Goal: Task Accomplishment & Management: Use online tool/utility

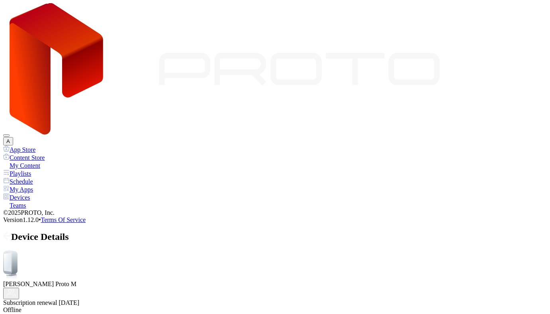
click at [35, 193] on div "Devices" at bounding box center [274, 197] width 543 height 8
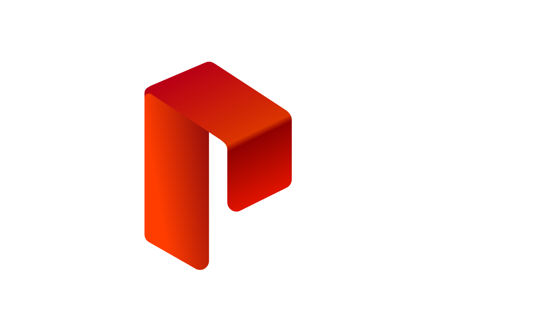
type input "**********"
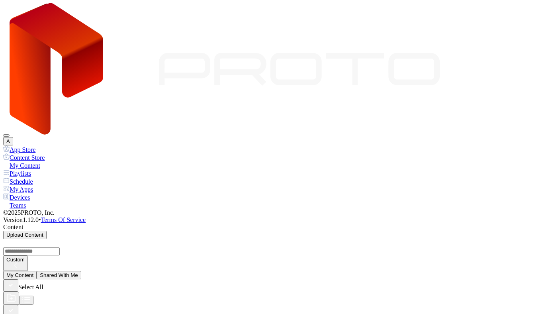
click at [45, 193] on div "Devices" at bounding box center [274, 197] width 543 height 8
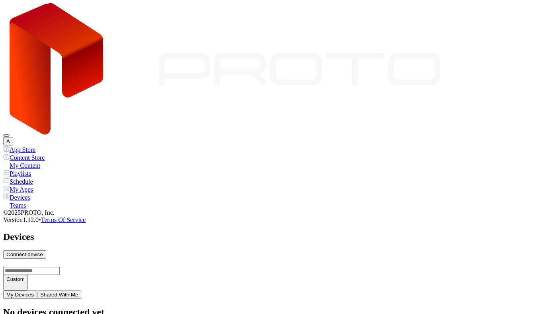
click at [43, 251] on div "Connect device" at bounding box center [24, 254] width 37 height 6
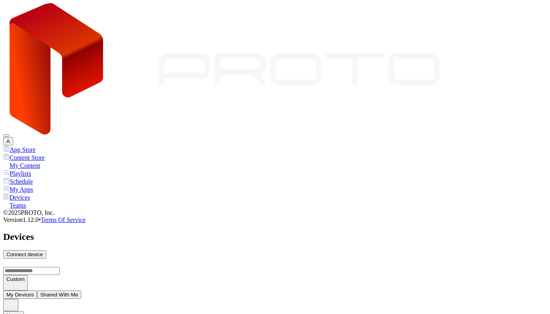
type input "*"
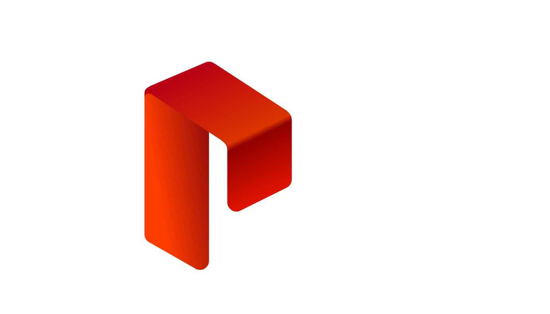
type input "**********"
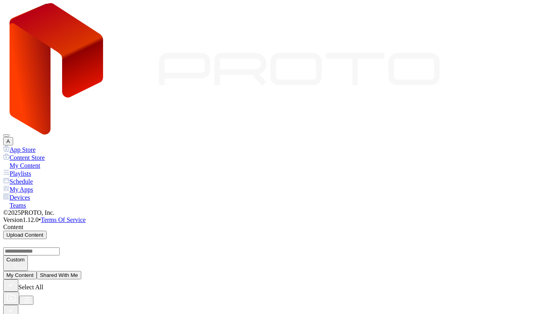
click at [43, 193] on div "Devices" at bounding box center [274, 197] width 543 height 8
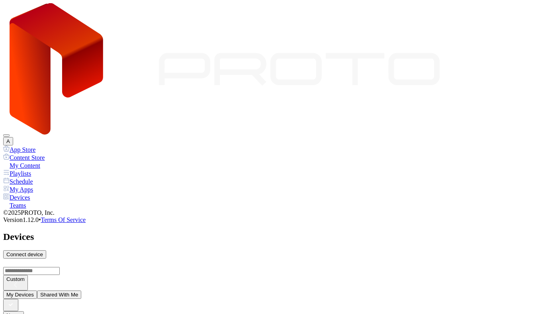
click at [43, 251] on div "Connect device" at bounding box center [24, 254] width 37 height 6
type input "*"
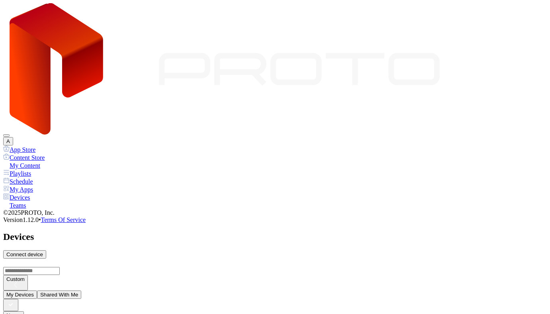
type input "*"
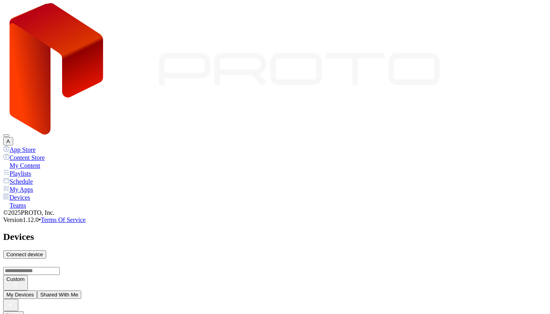
click at [51, 161] on div "My Content" at bounding box center [274, 165] width 543 height 8
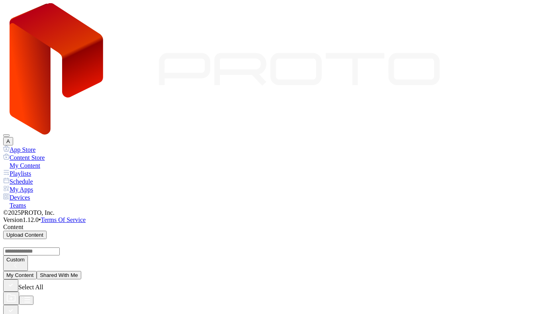
scroll to position [473, 0]
